Goal: Transaction & Acquisition: Book appointment/travel/reservation

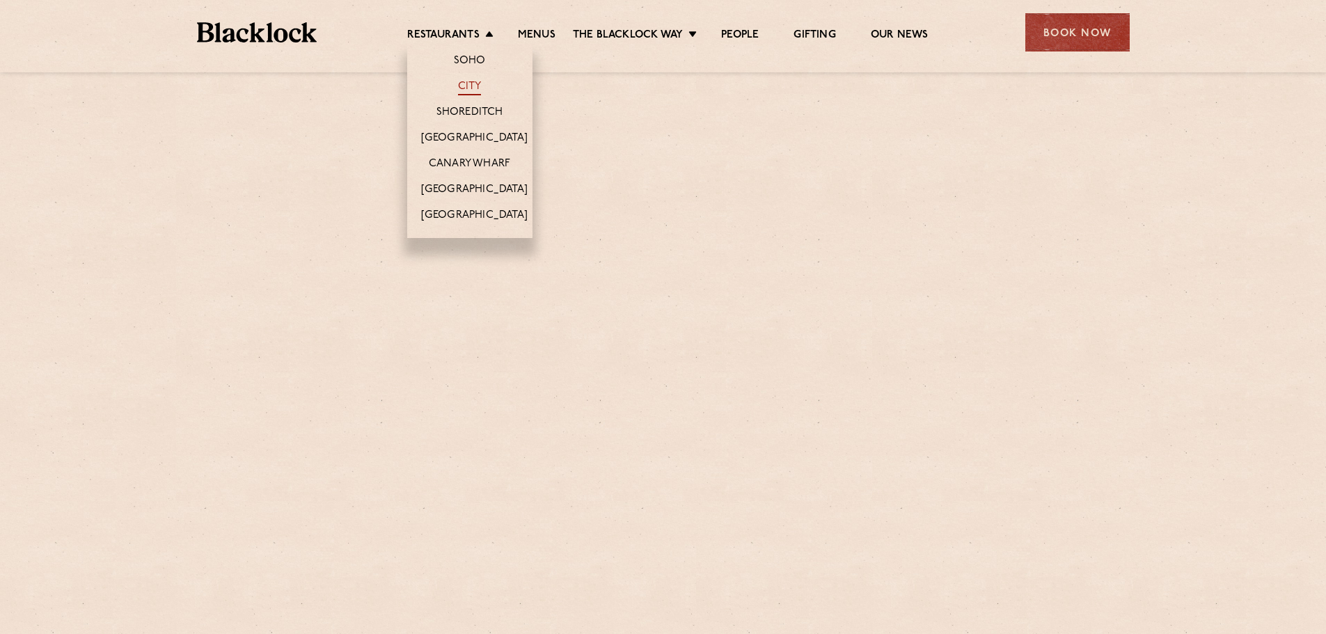
click at [473, 83] on link "City" at bounding box center [470, 87] width 24 height 15
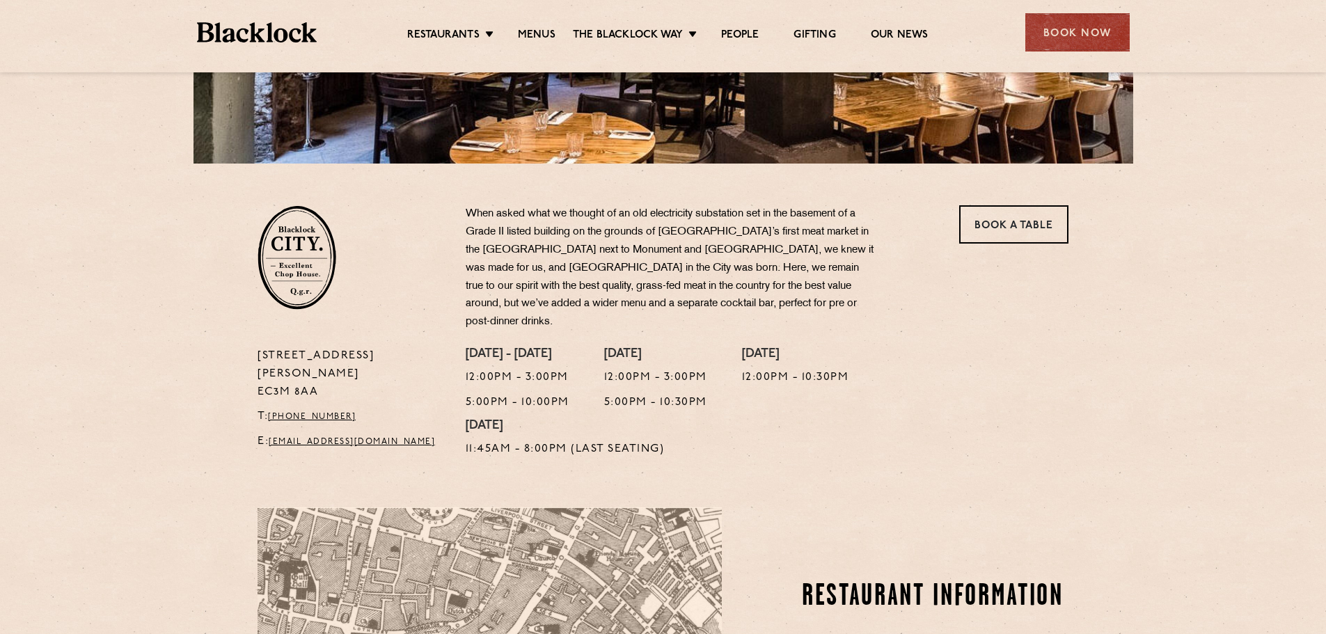
scroll to position [348, 0]
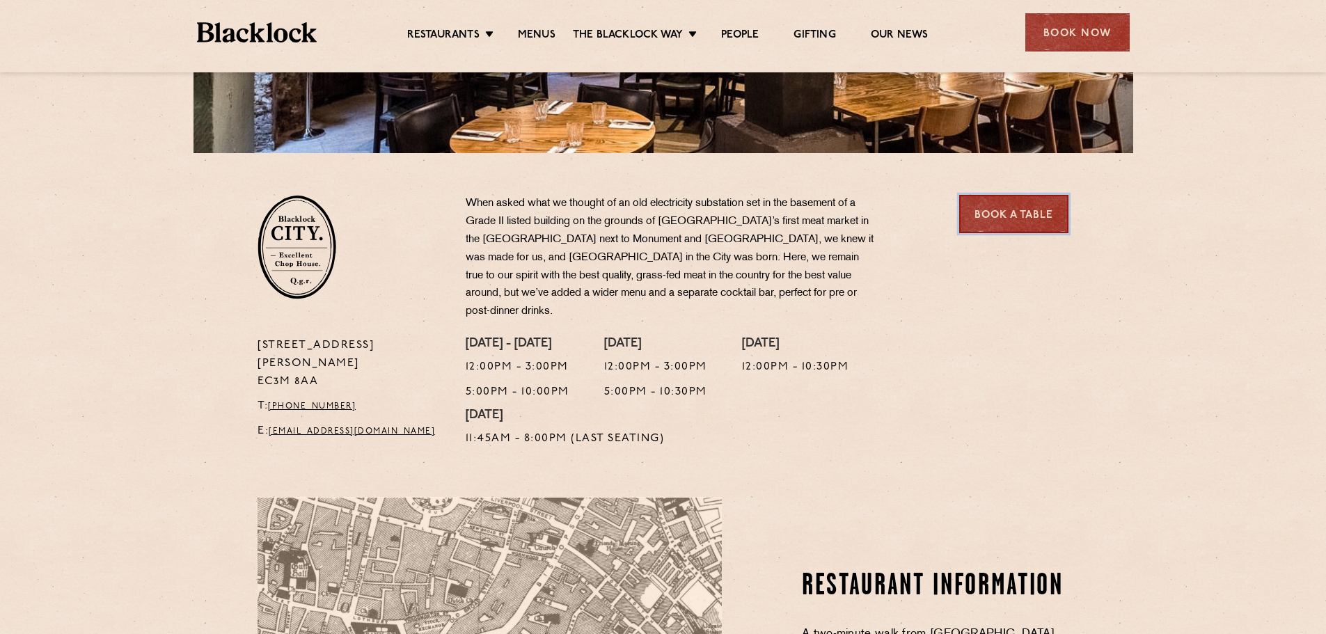
click at [1006, 208] on link "Book a Table" at bounding box center [1013, 214] width 109 height 38
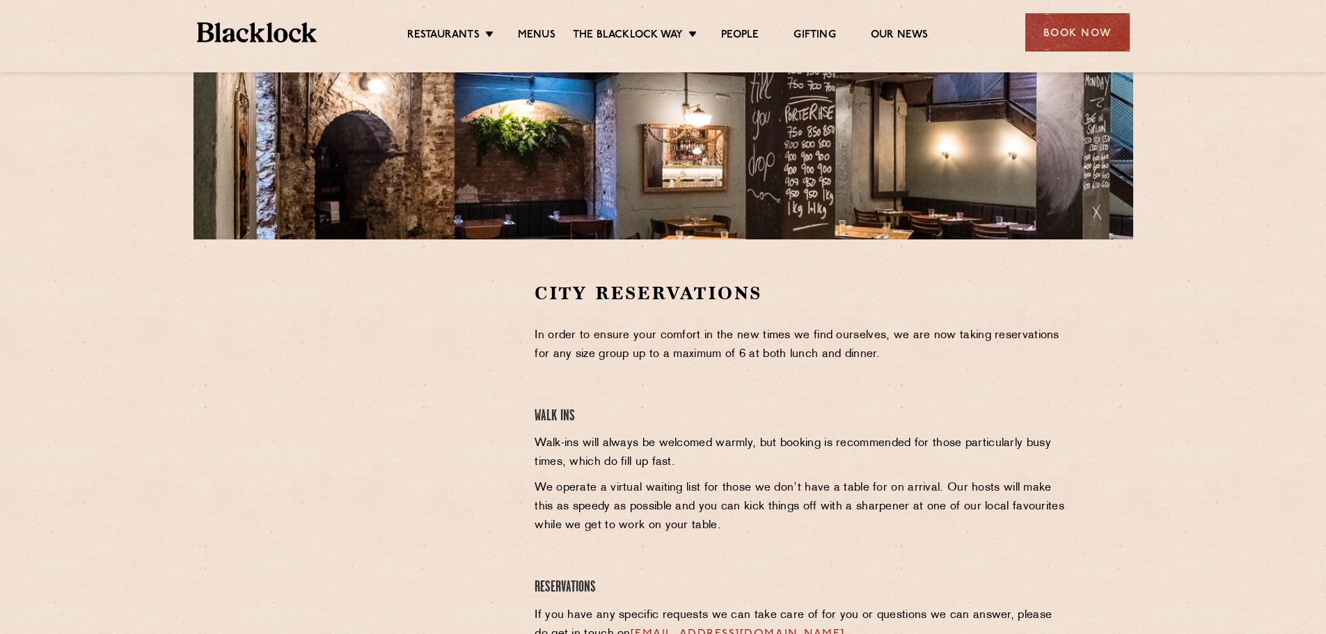
scroll to position [418, 0]
